Goal: Task Accomplishment & Management: Complete application form

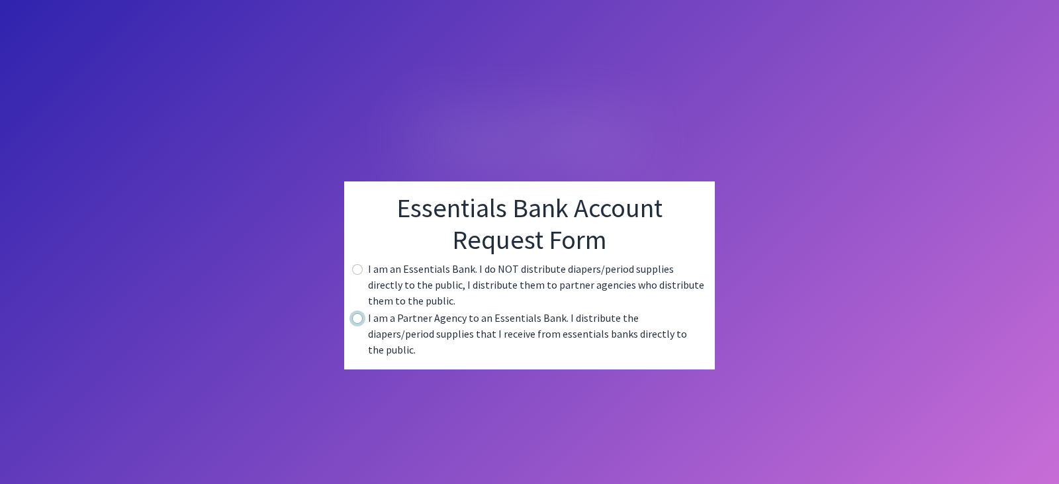
click at [356, 324] on input "radio" at bounding box center [357, 318] width 11 height 11
radio input "true"
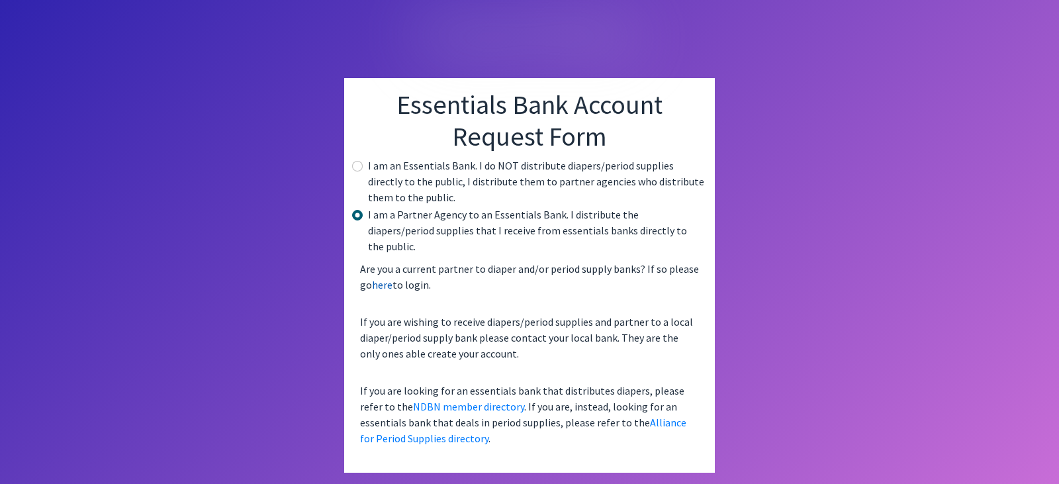
click at [386, 278] on link "here" at bounding box center [382, 284] width 21 height 13
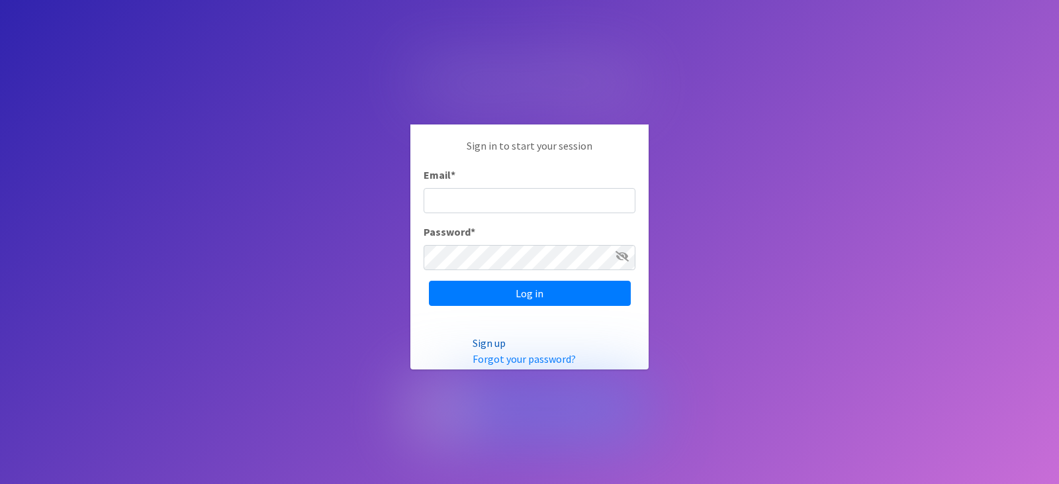
click at [489, 343] on link "Sign up" at bounding box center [489, 342] width 33 height 13
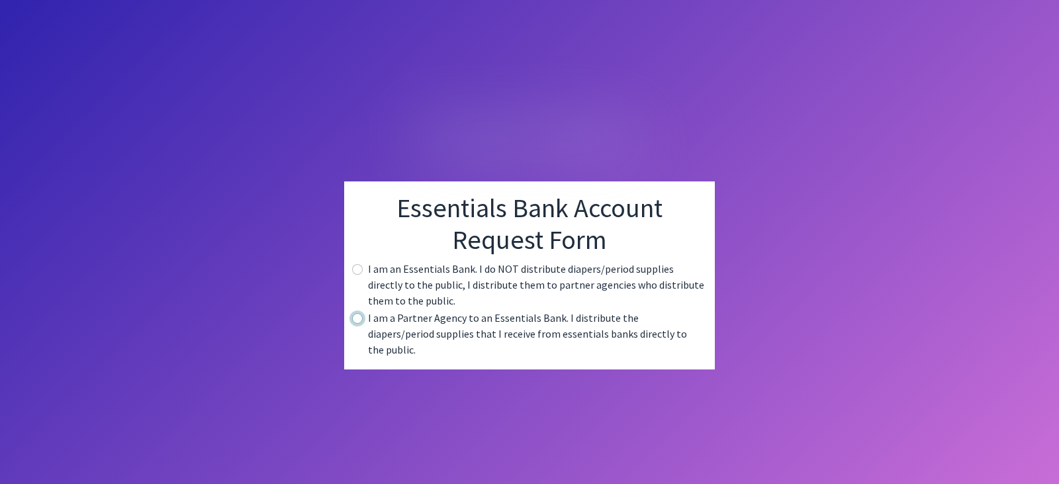
click at [358, 324] on input "radio" at bounding box center [357, 318] width 11 height 11
radio input "true"
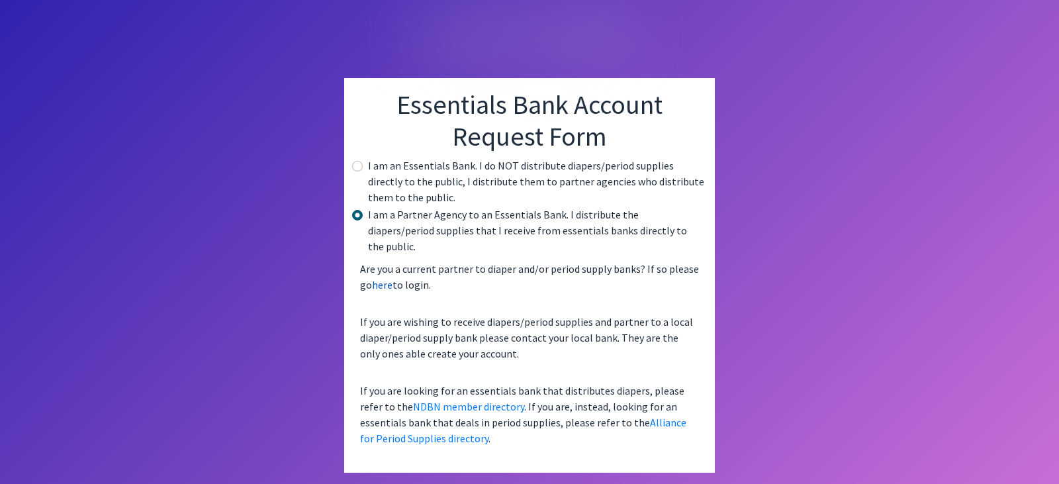
click at [382, 278] on link "here" at bounding box center [382, 284] width 21 height 13
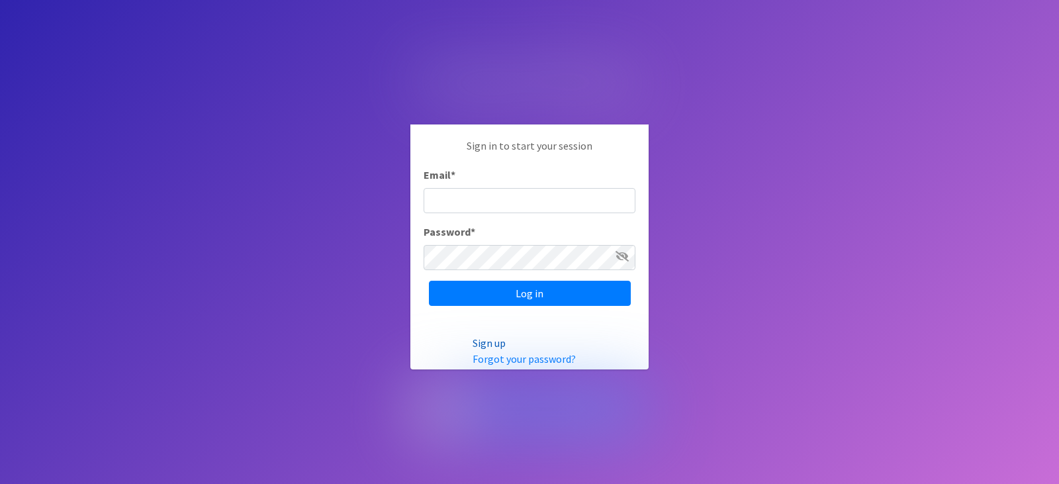
click at [489, 338] on link "Sign up" at bounding box center [489, 342] width 33 height 13
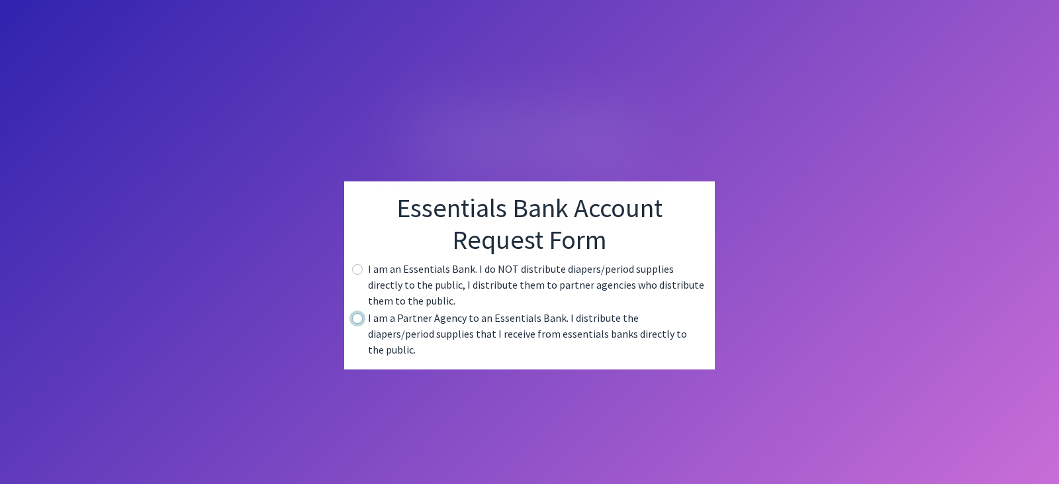
click at [359, 324] on input "radio" at bounding box center [357, 318] width 11 height 11
radio input "true"
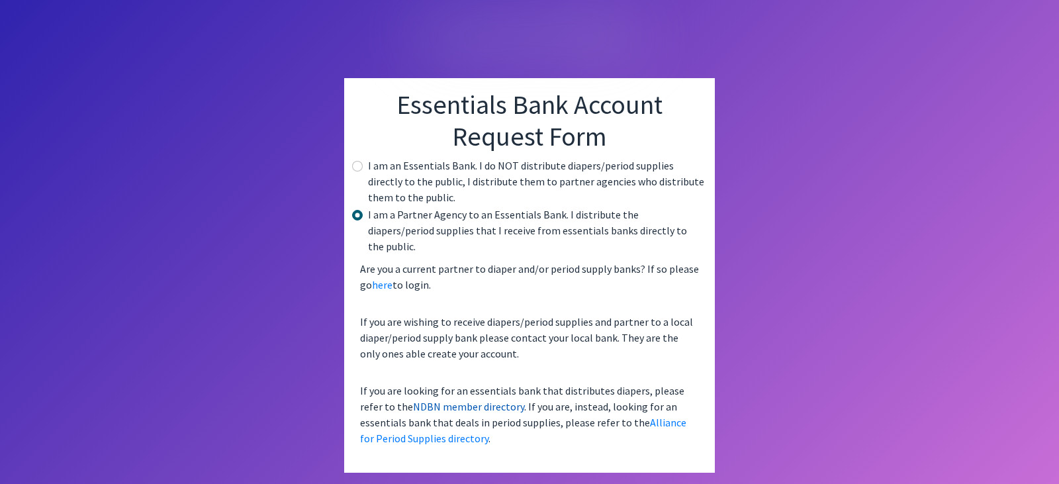
click at [461, 400] on link "NDBN member directory" at bounding box center [468, 406] width 111 height 13
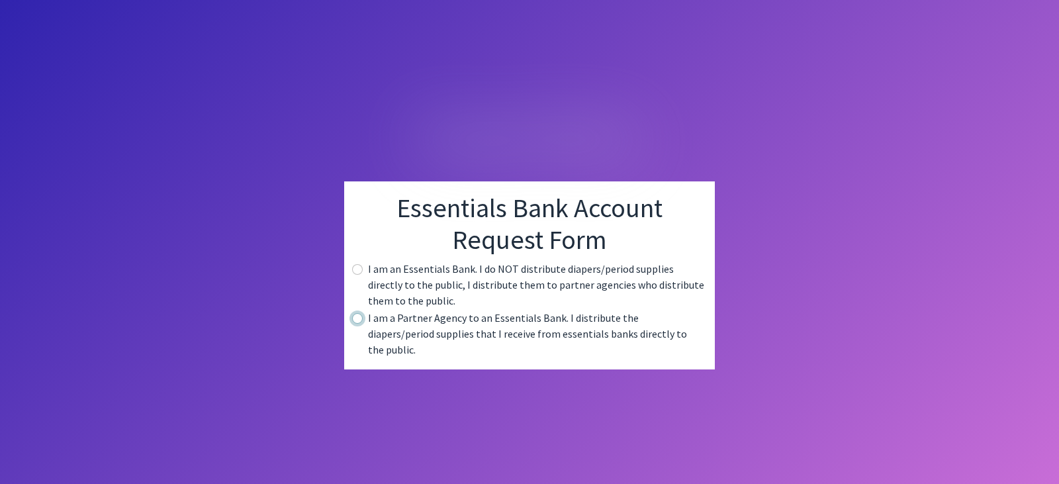
click at [360, 324] on input "radio" at bounding box center [357, 318] width 11 height 11
radio input "true"
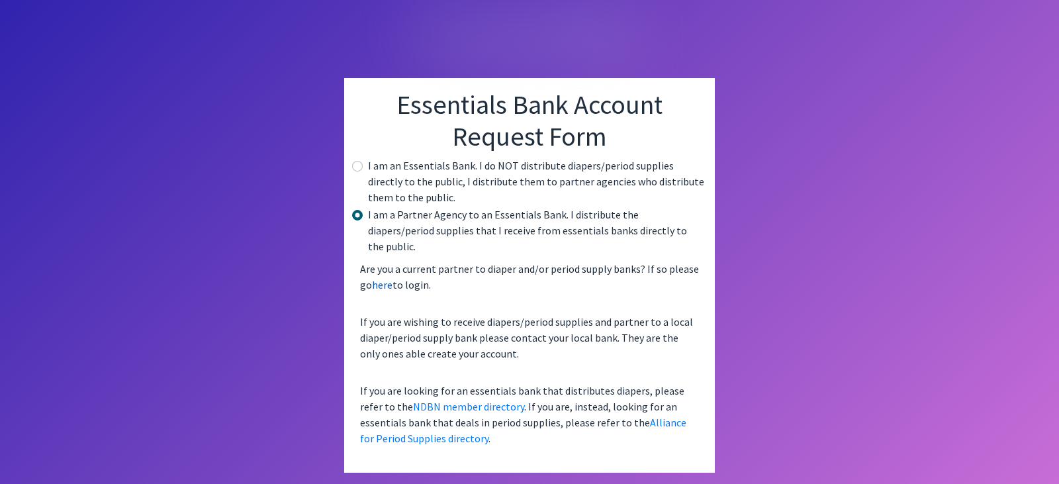
click at [384, 278] on link "here" at bounding box center [382, 284] width 21 height 13
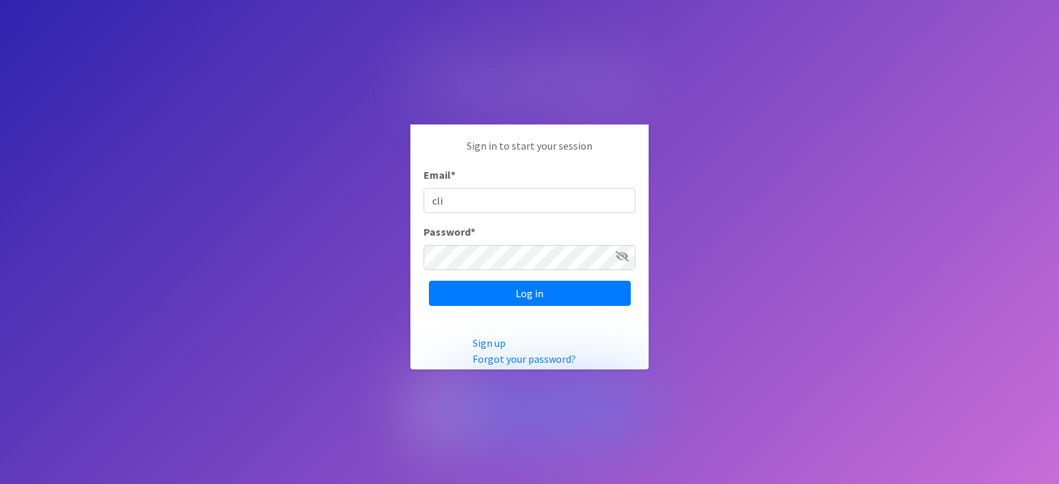
type input "cli"
click at [489, 342] on link "Sign up" at bounding box center [489, 342] width 33 height 13
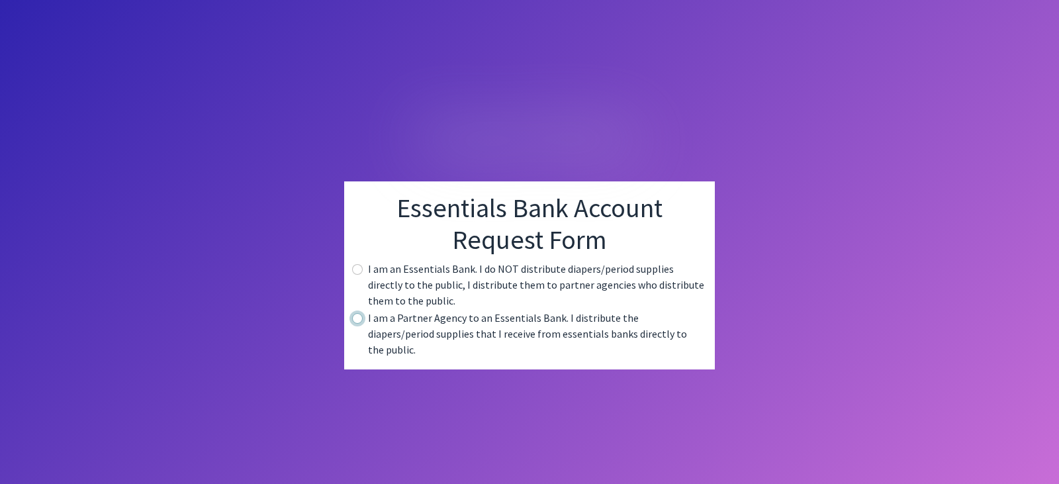
click at [361, 324] on input "radio" at bounding box center [357, 318] width 11 height 11
radio input "true"
